Goal: Task Accomplishment & Management: Use online tool/utility

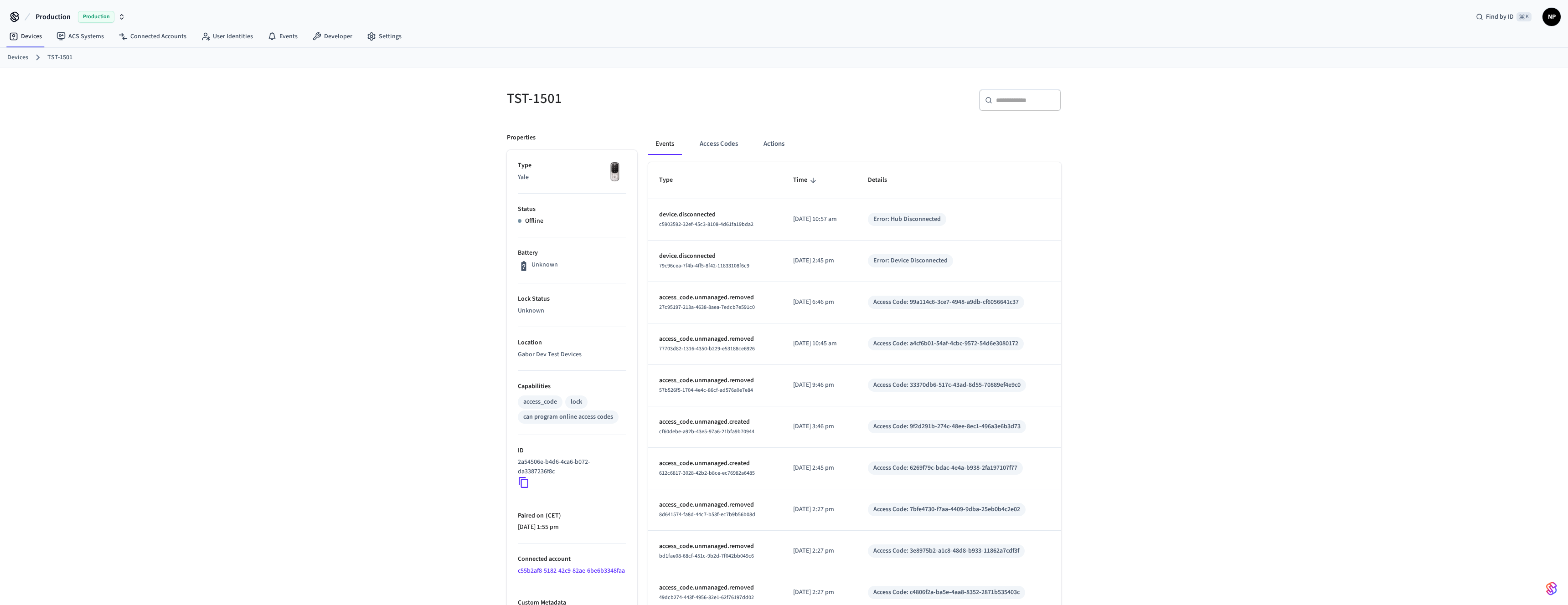
click at [12, 55] on link "Devices" at bounding box center [18, 58] width 21 height 10
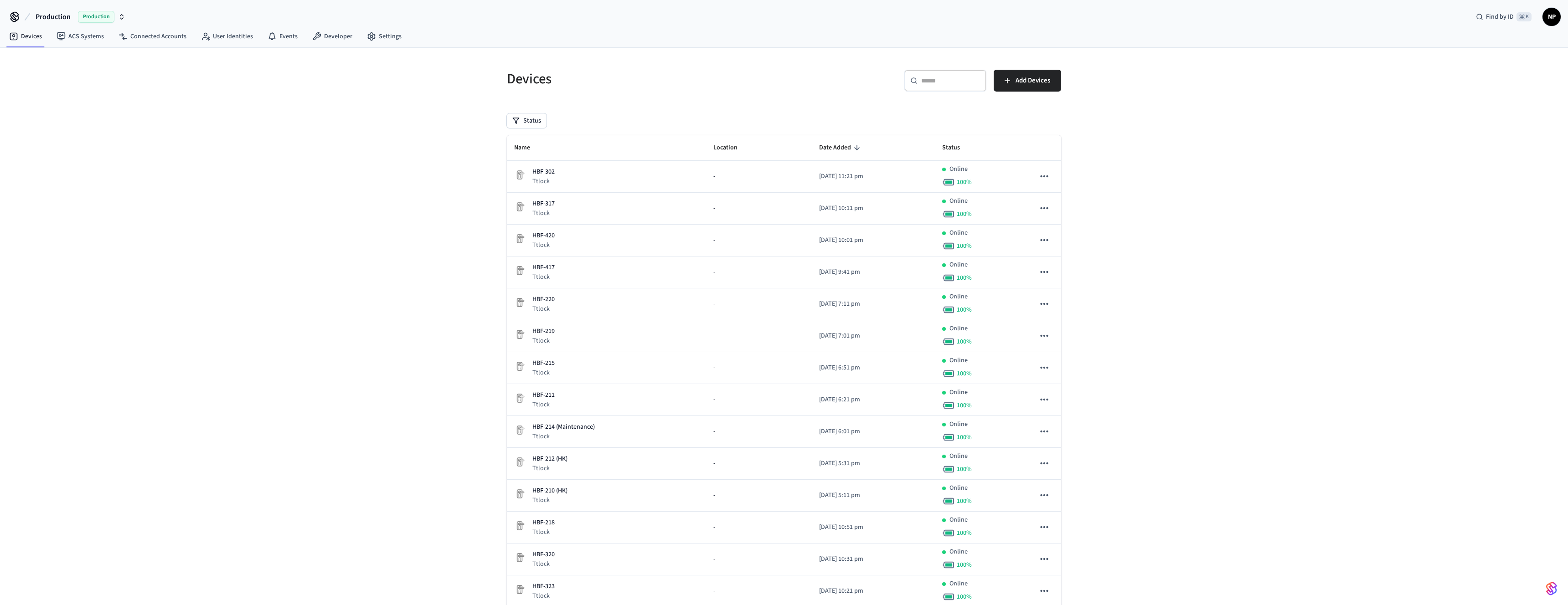
click at [951, 85] on input "text" at bounding box center [950, 80] width 59 height 9
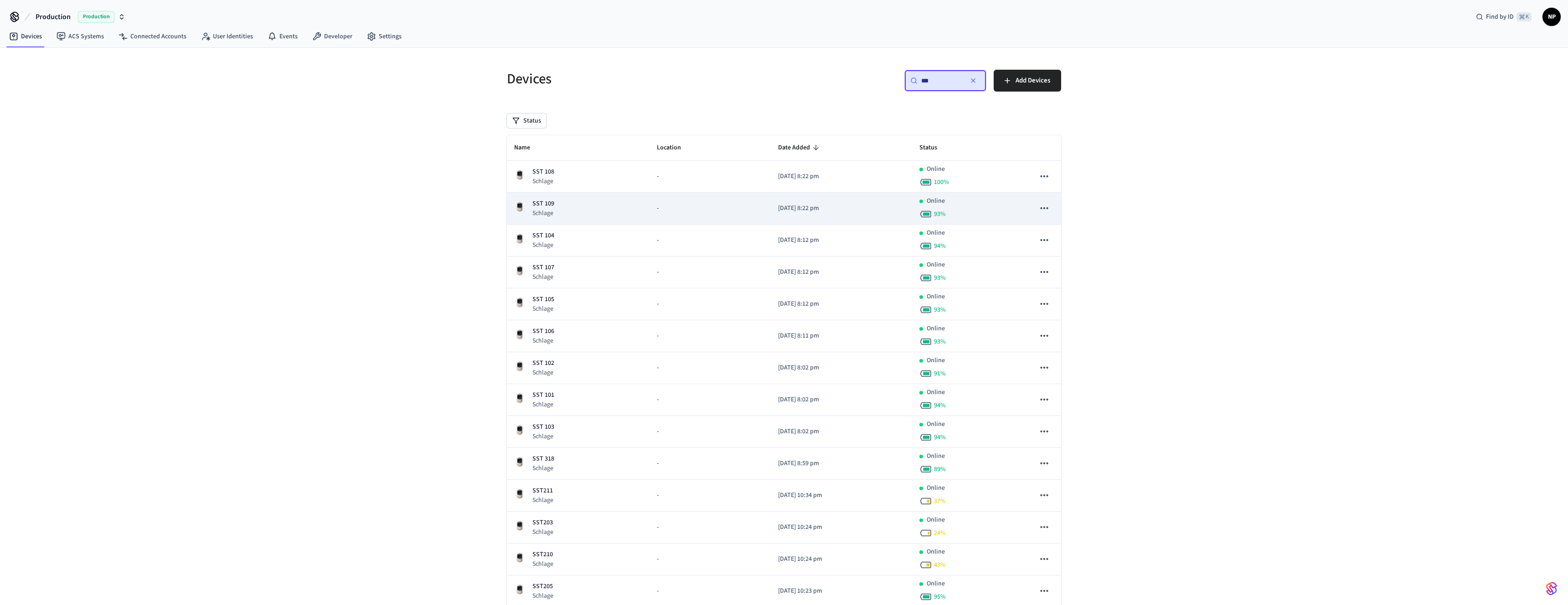
type input "***"
click at [536, 204] on p "SST 109" at bounding box center [544, 204] width 22 height 10
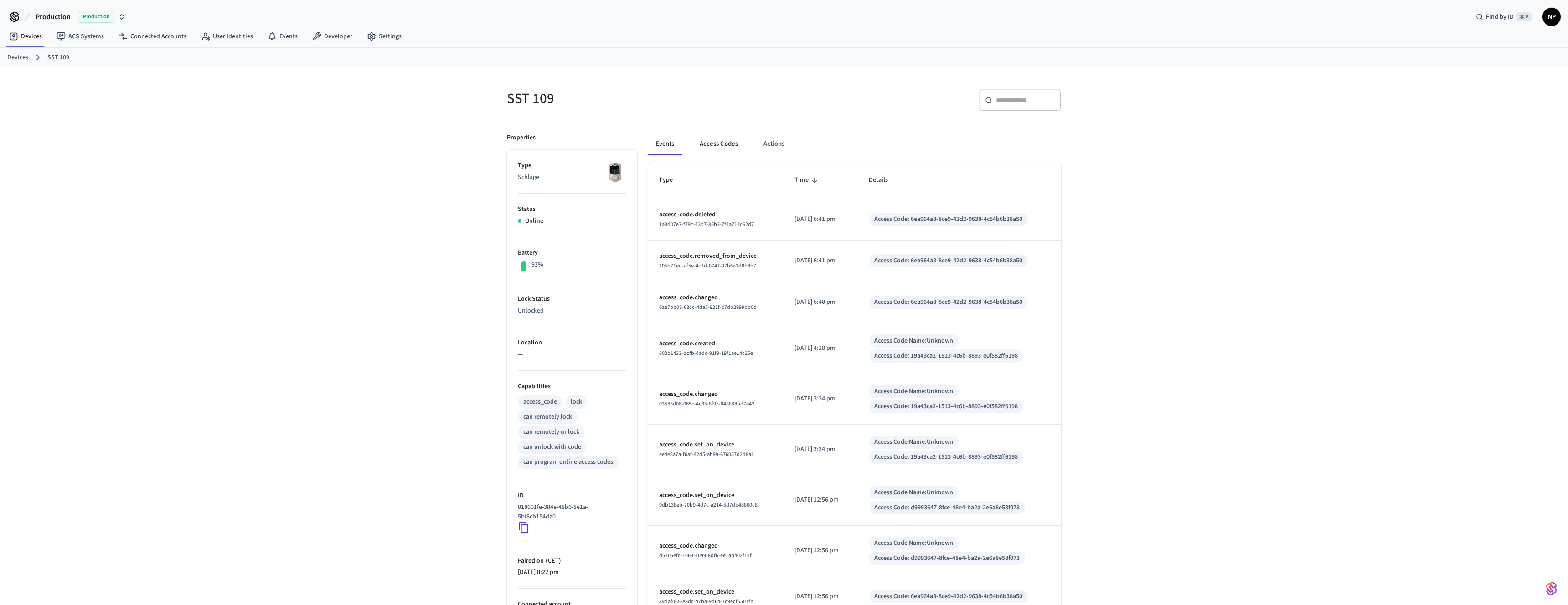
click at [729, 144] on button "Access Codes" at bounding box center [718, 144] width 53 height 22
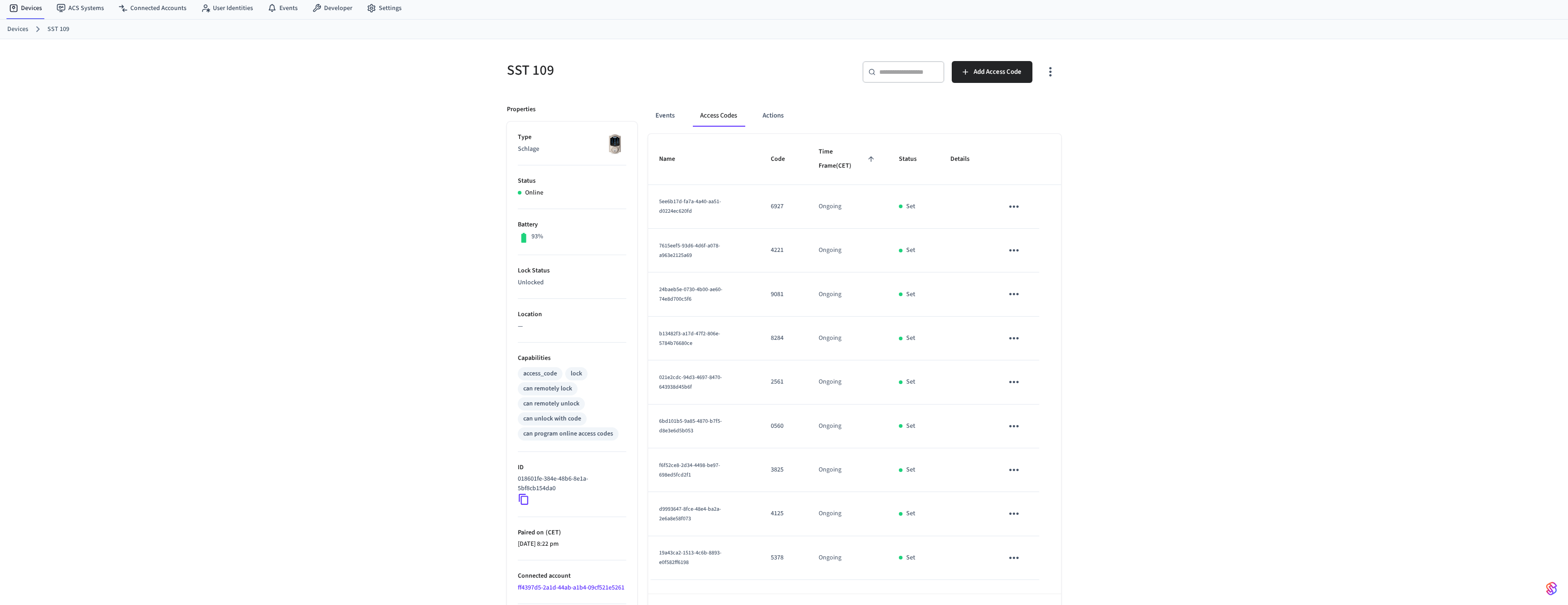
scroll to position [61, 0]
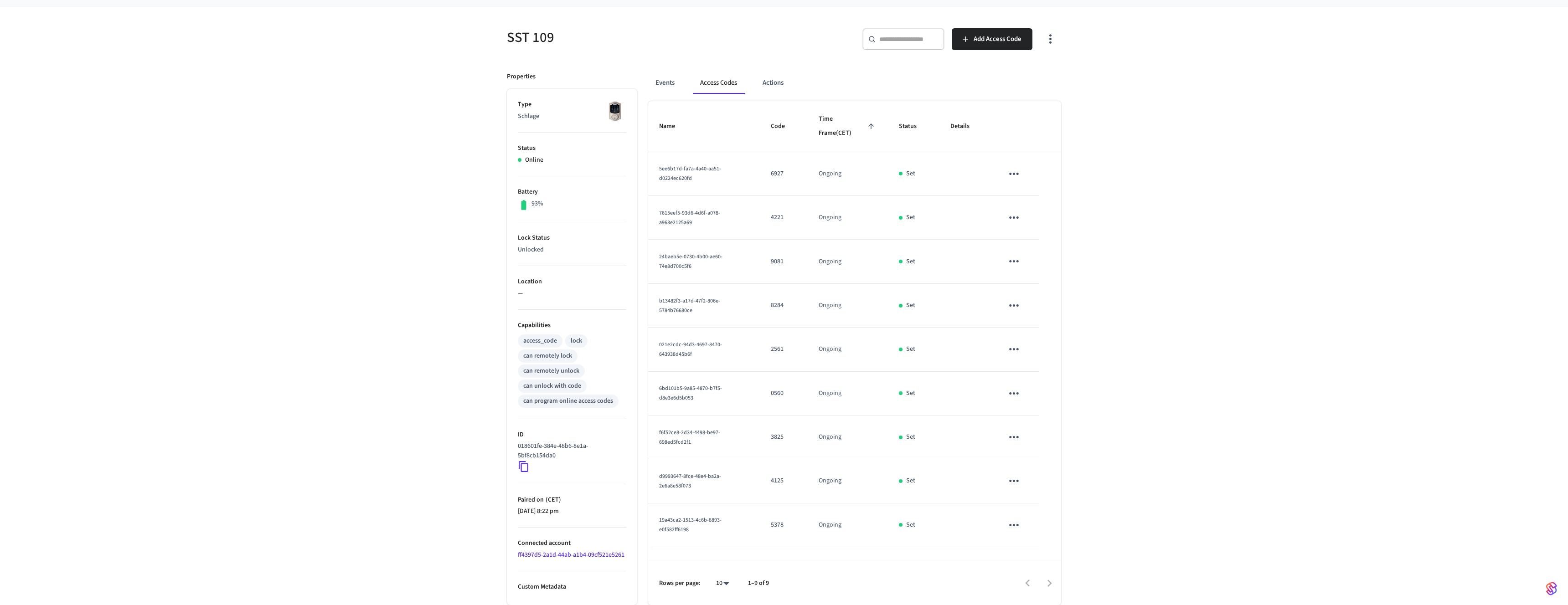
click at [1046, 44] on icon "button" at bounding box center [1050, 38] width 14 height 14
click at [1002, 83] on li "Show unmanaged access codes on device" at bounding box center [992, 77] width 128 height 24
